Goal: Find specific page/section: Find specific page/section

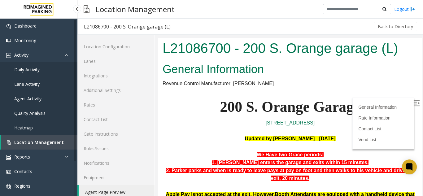
click at [19, 141] on span "Location Management" at bounding box center [39, 142] width 50 height 6
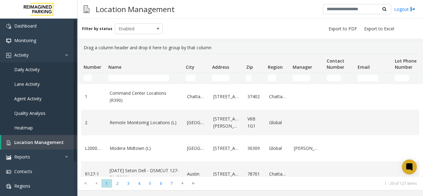
click at [133, 81] on td "Name Filter" at bounding box center [144, 77] width 77 height 11
click at [135, 77] on input "Name Filter" at bounding box center [138, 78] width 61 height 6
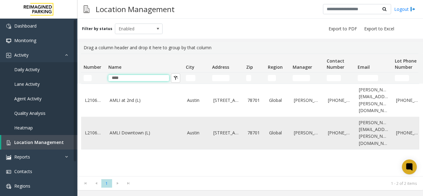
type input "****"
click at [153, 129] on link "AMLI Downtown (L)" at bounding box center [145, 132] width 70 height 7
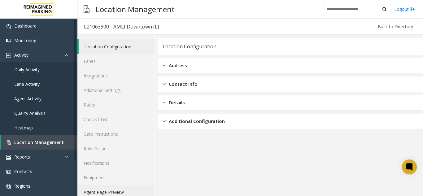
click at [97, 196] on link "Agent Page Preview" at bounding box center [115, 192] width 77 height 15
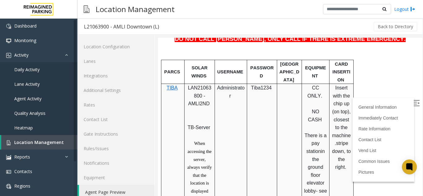
scroll to position [251, 0]
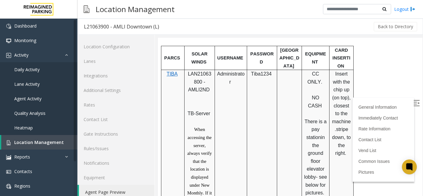
click at [413, 103] on img at bounding box center [416, 103] width 6 height 6
